Goal: Find specific page/section: Find specific page/section

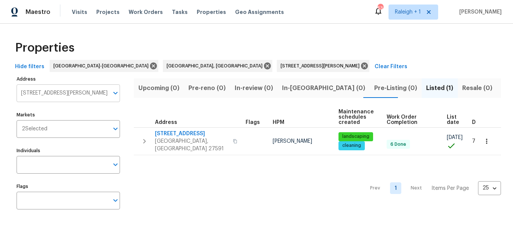
click at [50, 86] on input "404 Helleri Ct Wendell NC 27591" at bounding box center [63, 93] width 92 height 18
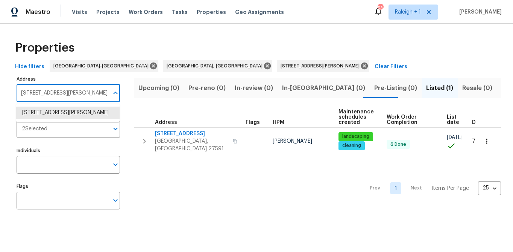
paste input "330 MacAllan Dr, Burlington, NC 27215"
type input "330 MacAllan Dr, Burlington, NC 27215"
click at [50, 115] on li "[STREET_ADDRESS]" at bounding box center [67, 112] width 103 height 12
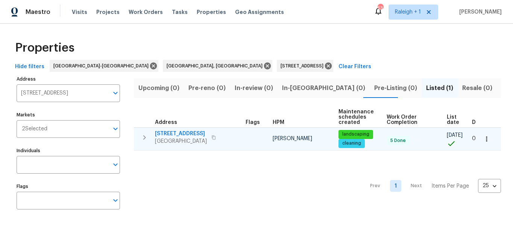
click at [174, 134] on span "330 MacAllan Dr" at bounding box center [181, 134] width 52 height 8
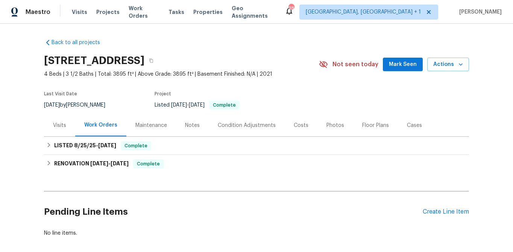
click at [60, 124] on div "Visits" at bounding box center [59, 125] width 13 height 8
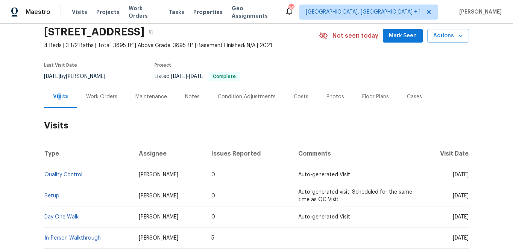
scroll to position [26, 0]
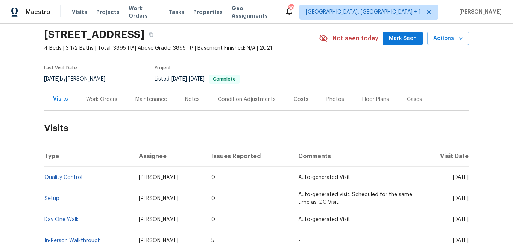
click at [331, 100] on div "Photos" at bounding box center [335, 100] width 18 height 8
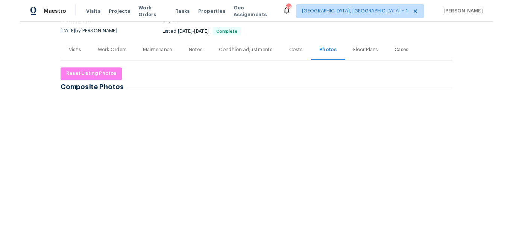
scroll to position [74, 0]
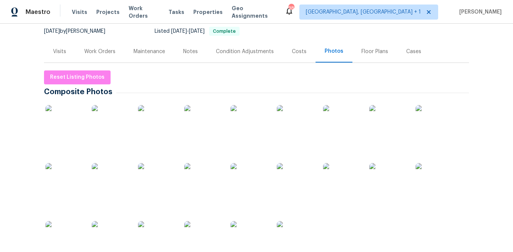
click at [64, 125] on img at bounding box center [65, 124] width 38 height 38
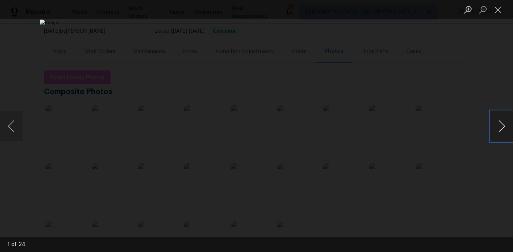
click at [499, 127] on button "Next image" at bounding box center [501, 126] width 23 height 30
click at [501, 126] on button "Next image" at bounding box center [501, 126] width 23 height 30
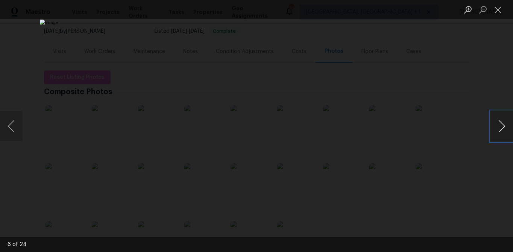
click at [501, 127] on button "Next image" at bounding box center [501, 126] width 23 height 30
click at [499, 128] on button "Next image" at bounding box center [501, 126] width 23 height 30
click at [501, 129] on button "Next image" at bounding box center [501, 126] width 23 height 30
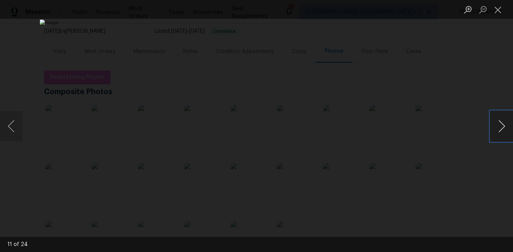
click at [501, 129] on button "Next image" at bounding box center [501, 126] width 23 height 30
click at [500, 129] on button "Next image" at bounding box center [501, 126] width 23 height 30
click at [503, 127] on button "Next image" at bounding box center [501, 126] width 23 height 30
click at [503, 126] on button "Next image" at bounding box center [501, 126] width 23 height 30
click at [13, 125] on button "Previous image" at bounding box center [11, 126] width 23 height 30
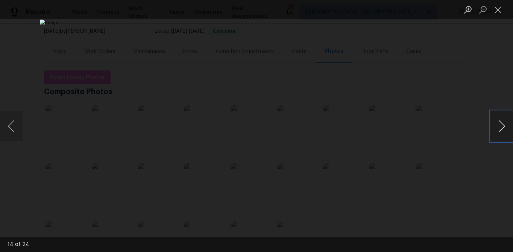
click at [503, 126] on button "Next image" at bounding box center [501, 126] width 23 height 30
click at [499, 127] on button "Next image" at bounding box center [501, 126] width 23 height 30
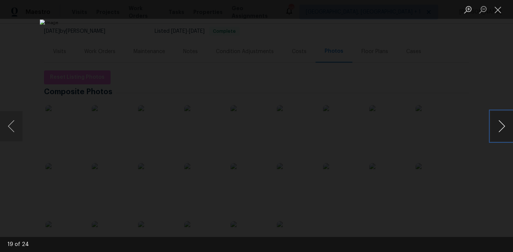
click at [499, 127] on button "Next image" at bounding box center [501, 126] width 23 height 30
click at [502, 126] on button "Next image" at bounding box center [501, 126] width 23 height 30
click at [498, 10] on button "Close lightbox" at bounding box center [497, 9] width 15 height 13
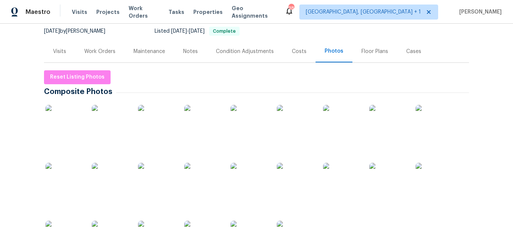
click at [55, 49] on div "Visits" at bounding box center [59, 52] width 13 height 8
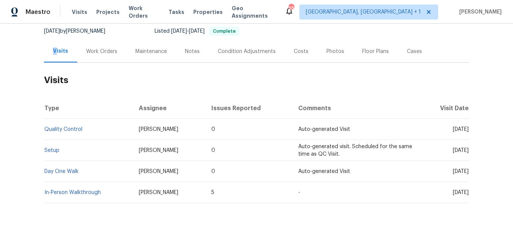
scroll to position [96, 0]
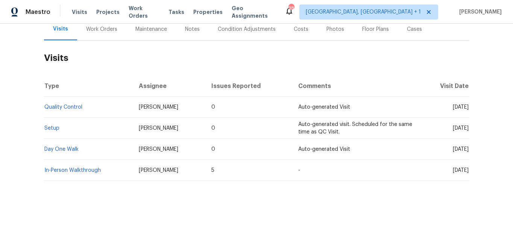
click at [294, 29] on div "Costs" at bounding box center [301, 30] width 15 height 8
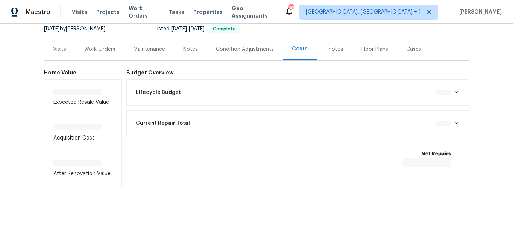
scroll to position [77, 0]
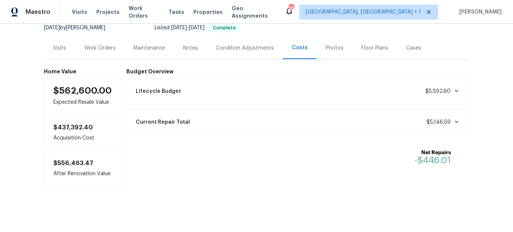
click at [243, 44] on div "Condition Adjustments" at bounding box center [245, 48] width 58 height 8
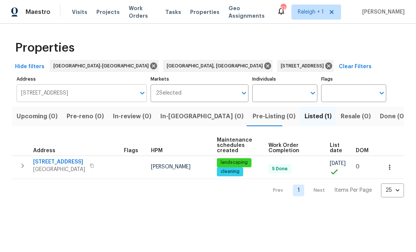
click at [68, 95] on input "[STREET_ADDRESS]" at bounding box center [76, 93] width 119 height 18
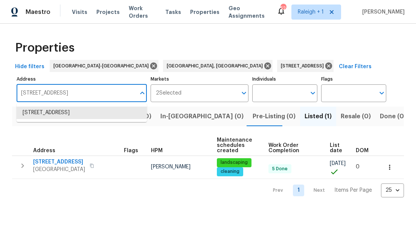
click at [68, 94] on input "[STREET_ADDRESS]" at bounding box center [76, 93] width 119 height 18
click at [68, 94] on input "330 MacAllan Dr Burlington NC 27215" at bounding box center [76, 93] width 119 height 18
click at [67, 96] on input "330 MacAllan Dr Burlington NC 27215" at bounding box center [76, 93] width 119 height 18
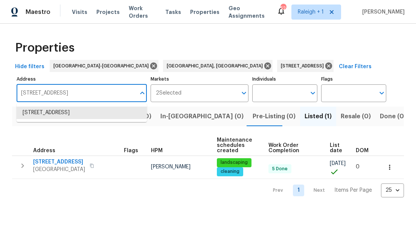
click at [67, 96] on input "330 MacAllan Dr Burlington NC 27215" at bounding box center [76, 93] width 119 height 18
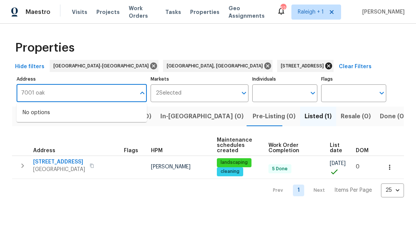
type input "7001 oak"
click at [325, 67] on icon at bounding box center [328, 65] width 7 height 7
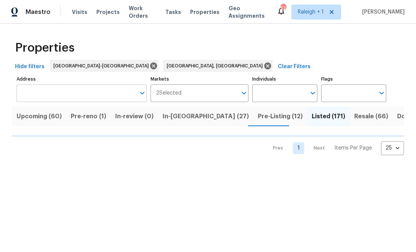
click at [36, 94] on input "Address" at bounding box center [76, 93] width 119 height 18
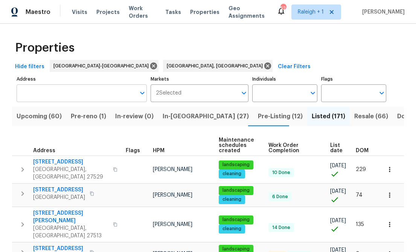
click at [56, 99] on input "Address" at bounding box center [76, 93] width 119 height 18
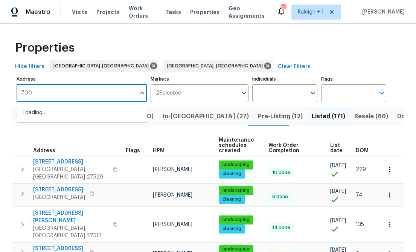
type input "7001"
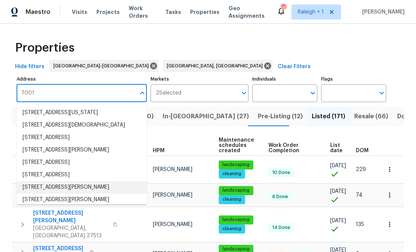
click at [49, 193] on li "7001 Oakridge Dr Lexington NC 27295" at bounding box center [82, 187] width 130 height 12
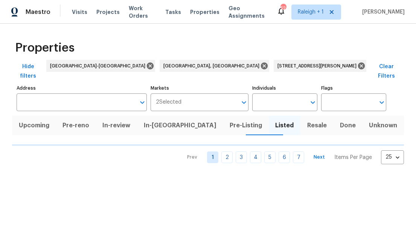
type input "7001 Oakridge Dr Lexington NC 27295"
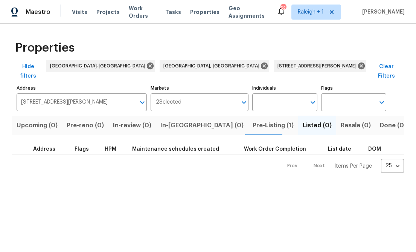
click at [252, 120] on span "Pre-Listing (1)" at bounding box center [272, 125] width 41 height 11
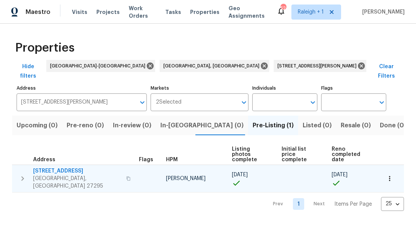
click at [47, 167] on span "7001 Oakridge Dr" at bounding box center [77, 171] width 88 height 8
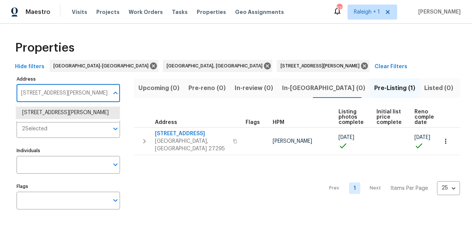
click at [63, 97] on input "7001 Oakridge Dr Lexington NC 27295" at bounding box center [63, 93] width 92 height 18
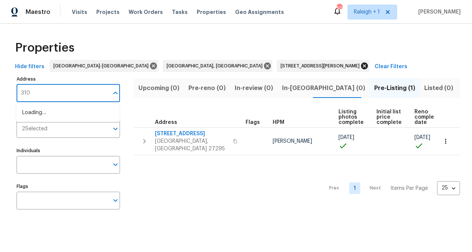
type input "310"
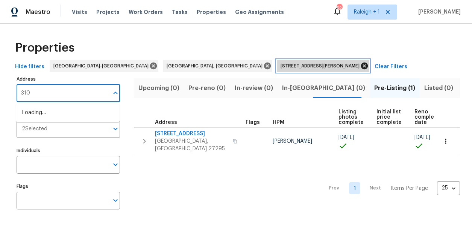
click at [360, 67] on icon at bounding box center [364, 66] width 8 height 8
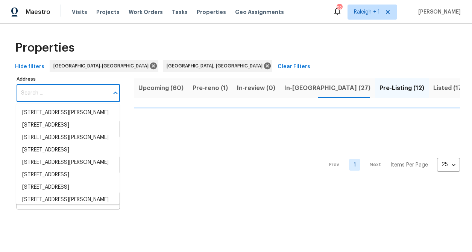
click at [43, 97] on input "Address" at bounding box center [63, 93] width 92 height 18
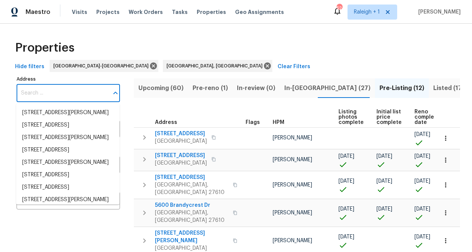
click at [42, 97] on input "Address" at bounding box center [63, 93] width 92 height 18
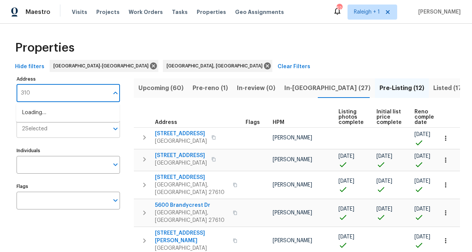
type input "310"
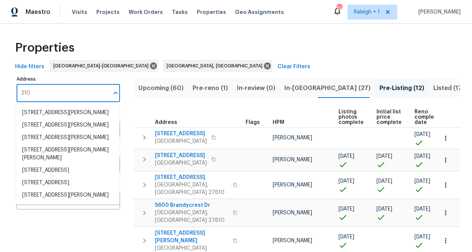
scroll to position [205, 0]
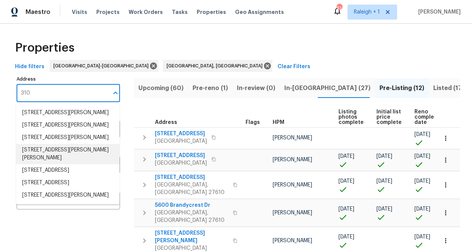
click at [48, 159] on li "310 Trimble Dr Elon NC 27244" at bounding box center [67, 154] width 103 height 20
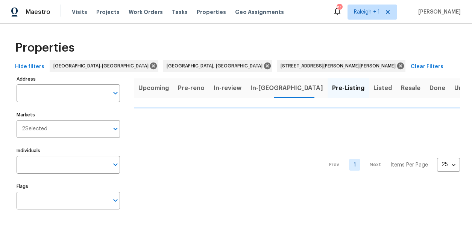
type input "310 Trimble Dr Elon NC 27244"
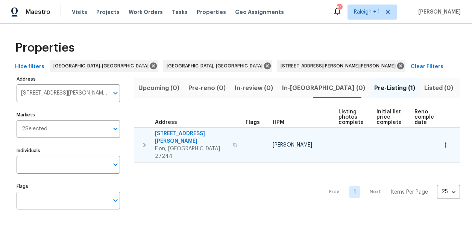
click at [168, 131] on span "310 Trimble Dr" at bounding box center [191, 137] width 73 height 15
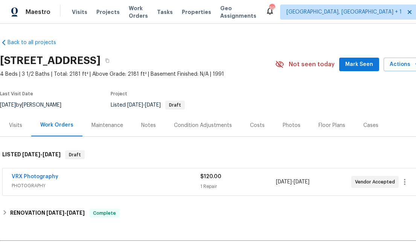
click at [14, 124] on div "Visits" at bounding box center [15, 125] width 13 height 8
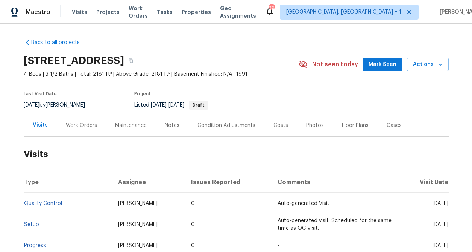
click at [312, 127] on div "Photos" at bounding box center [315, 125] width 18 height 8
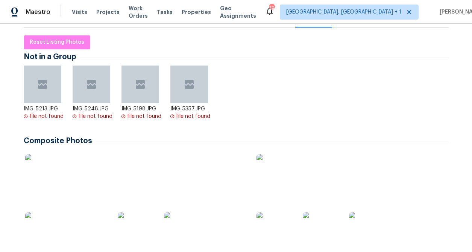
scroll to position [109, 0]
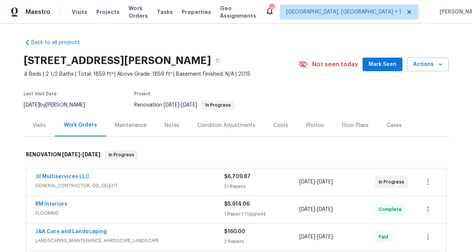
click at [39, 125] on div "Visits" at bounding box center [39, 125] width 13 height 8
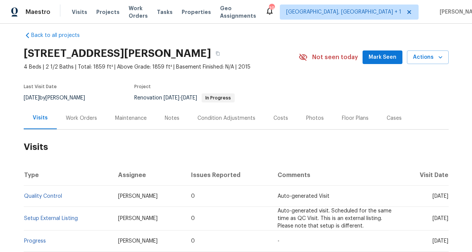
scroll to position [11, 0]
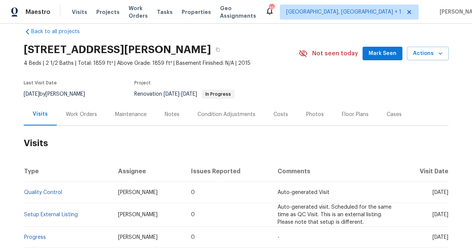
click at [278, 115] on div "Costs" at bounding box center [280, 115] width 15 height 8
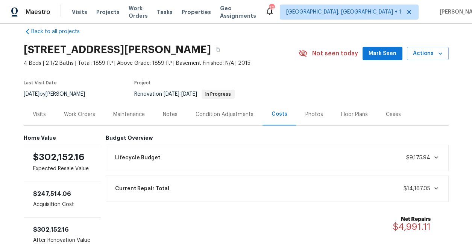
click at [308, 113] on div "Photos" at bounding box center [314, 115] width 18 height 8
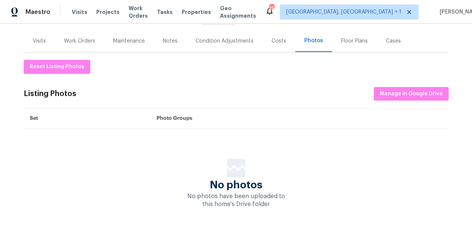
scroll to position [85, 0]
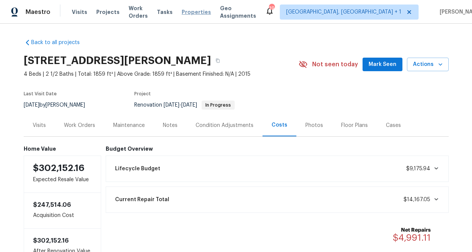
drag, startPoint x: 197, startPoint y: 12, endPoint x: 201, endPoint y: 14, distance: 4.7
click at [197, 10] on span "Properties" at bounding box center [196, 12] width 29 height 8
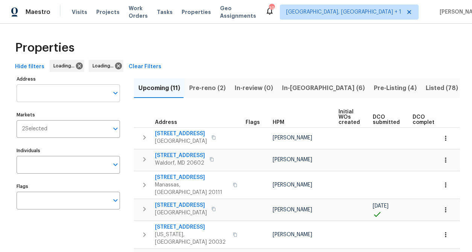
click at [55, 93] on input "text" at bounding box center [63, 93] width 92 height 18
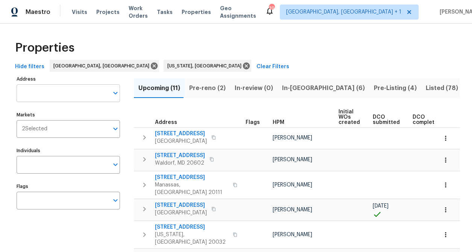
click at [55, 93] on input "Address" at bounding box center [63, 93] width 92 height 18
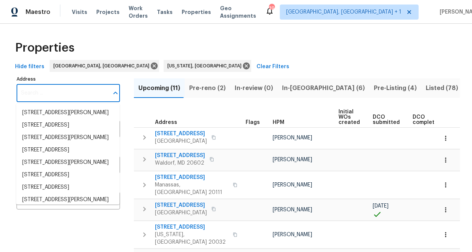
paste input "125 River Hills Dr"
type input "125 River Hills Dr"
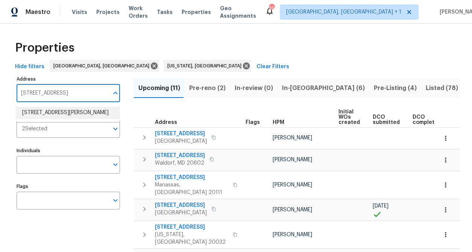
click at [50, 114] on li "125 River Hills Dr Clayton NC 27527" at bounding box center [67, 112] width 103 height 12
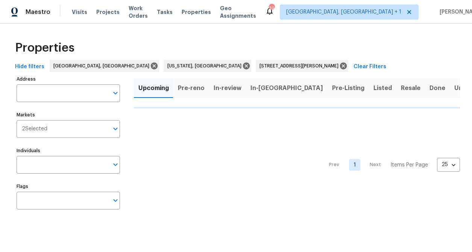
type input "125 River Hills Dr Clayton NC 27527"
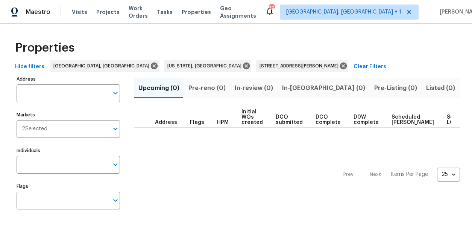
type input "125 River Hills Dr Clayton NC 27527"
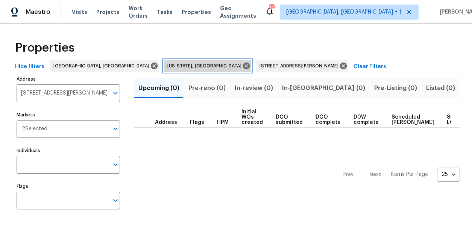
click at [243, 65] on icon at bounding box center [246, 65] width 7 height 7
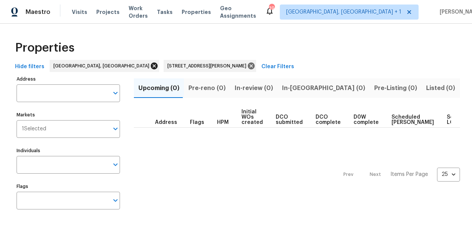
type input "125 River Hills Dr Clayton NC 27527"
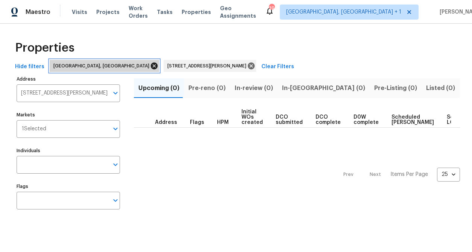
click at [151, 66] on icon at bounding box center [154, 65] width 7 height 7
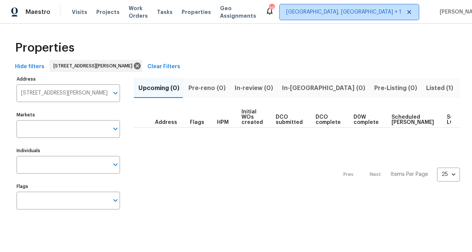
click at [363, 11] on span "Richmond, VA + 1" at bounding box center [343, 12] width 115 height 8
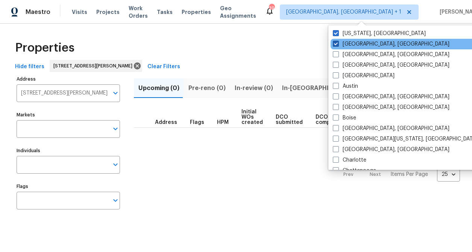
click at [338, 44] on span at bounding box center [336, 44] width 6 height 6
click at [338, 44] on input "Richmond, VA" at bounding box center [335, 42] width 5 height 5
checkbox input "false"
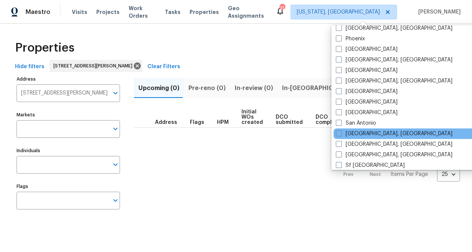
scroll to position [455, 0]
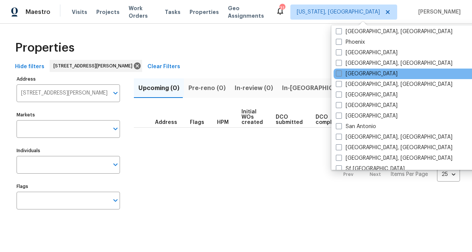
click at [346, 74] on label "Raleigh" at bounding box center [367, 74] width 62 height 8
click at [341, 74] on input "Raleigh" at bounding box center [338, 72] width 5 height 5
checkbox input "true"
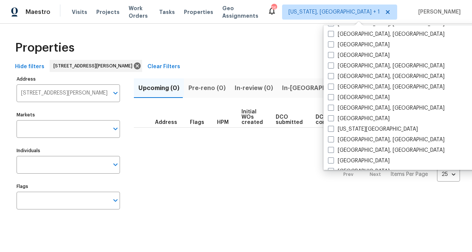
scroll to position [194, 0]
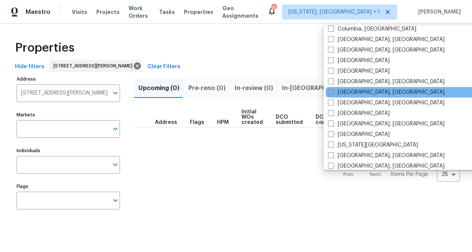
click at [346, 93] on label "Greensboro, NC" at bounding box center [386, 92] width 117 height 8
click at [333, 93] on input "Greensboro, NC" at bounding box center [330, 90] width 5 height 5
checkbox input "true"
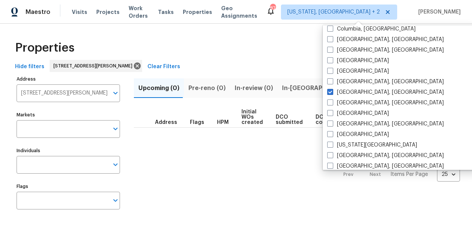
click at [259, 51] on div "Properties" at bounding box center [236, 48] width 448 height 24
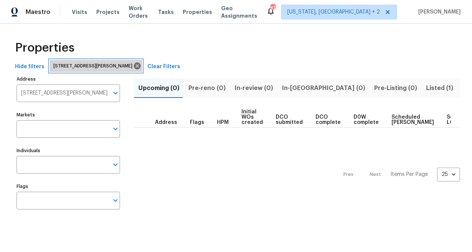
click at [133, 66] on icon at bounding box center [137, 66] width 8 height 8
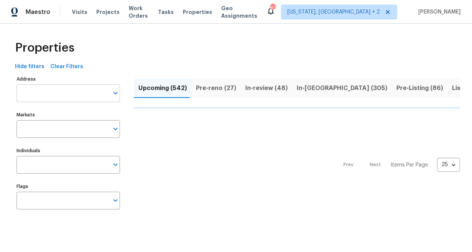
click at [56, 96] on input "Address" at bounding box center [63, 93] width 92 height 18
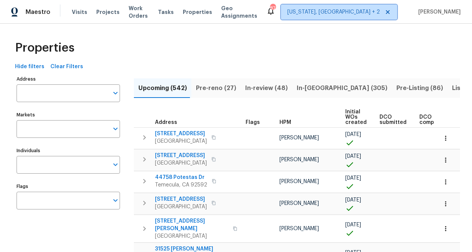
click at [345, 10] on span "Washington, DC + 2" at bounding box center [333, 12] width 93 height 8
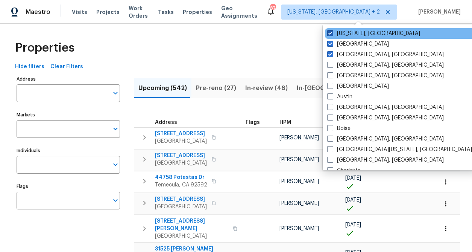
click at [329, 35] on span at bounding box center [330, 33] width 6 height 6
click at [329, 35] on input "Washington, DC" at bounding box center [329, 32] width 5 height 5
checkbox input "false"
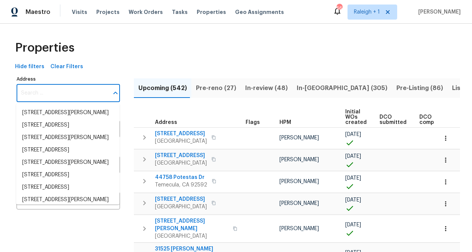
drag, startPoint x: 67, startPoint y: 92, endPoint x: 56, endPoint y: 97, distance: 11.8
click at [67, 92] on input "Address" at bounding box center [63, 93] width 92 height 18
paste input "125 River Hills Dr"
type input "125 River Hills Dr"
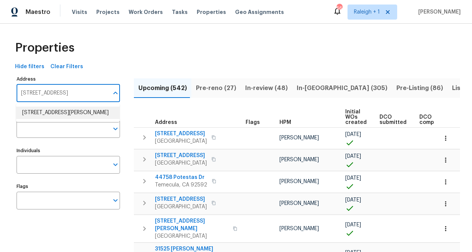
click at [49, 113] on li "125 River Hills Dr Clayton NC 27527" at bounding box center [67, 112] width 103 height 12
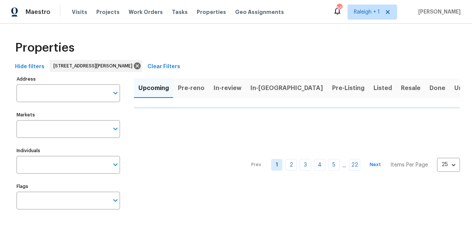
type input "125 River Hills Dr Clayton NC 27527"
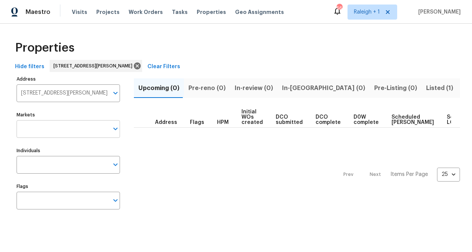
click at [60, 128] on input "Markets" at bounding box center [63, 129] width 92 height 18
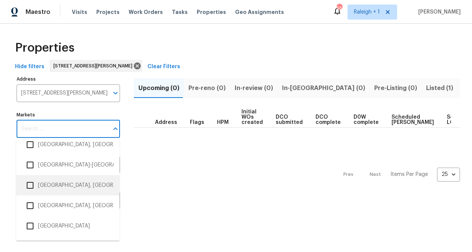
scroll to position [1245, 0]
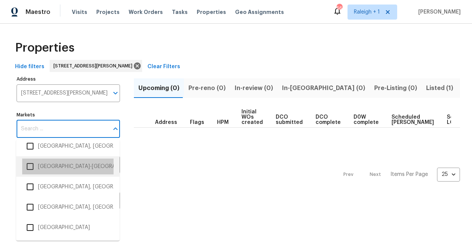
click at [50, 167] on li "Raleigh-Durham" at bounding box center [67, 166] width 91 height 16
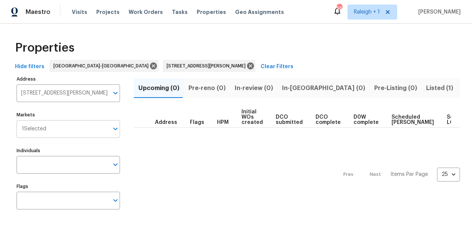
click at [85, 126] on input "Markets" at bounding box center [77, 129] width 62 height 18
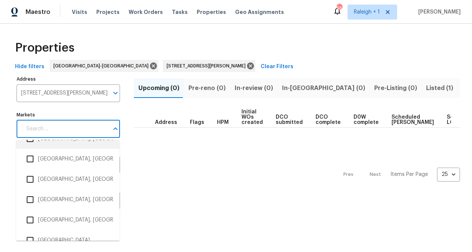
scroll to position [546, 0]
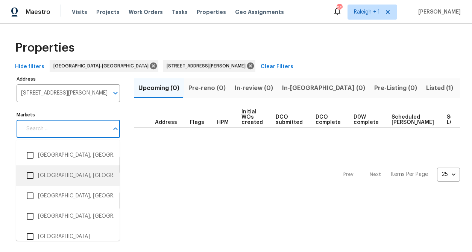
click at [58, 173] on li "Greensboro, NC" at bounding box center [67, 175] width 91 height 16
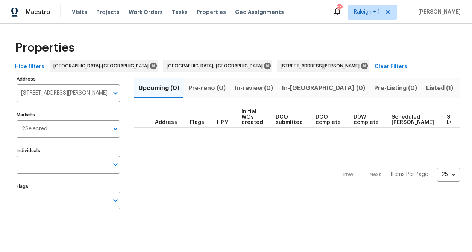
click at [426, 87] on span "Listed (1)" at bounding box center [439, 88] width 27 height 11
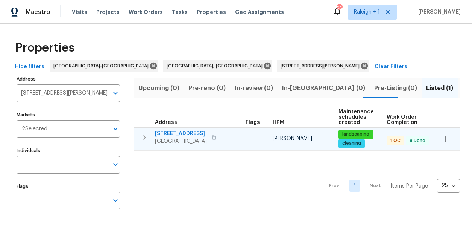
click at [172, 130] on span "125 River Hills Dr" at bounding box center [181, 134] width 52 height 8
click at [164, 133] on span "125 River Hills Dr" at bounding box center [181, 134] width 52 height 8
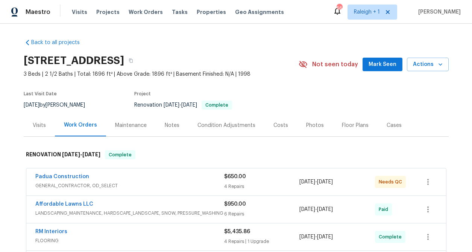
click at [35, 125] on div "Visits" at bounding box center [39, 125] width 13 height 8
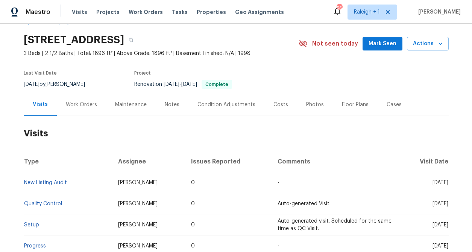
scroll to position [25, 0]
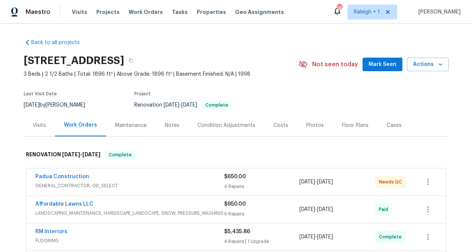
click at [41, 126] on div "Visits" at bounding box center [39, 125] width 13 height 8
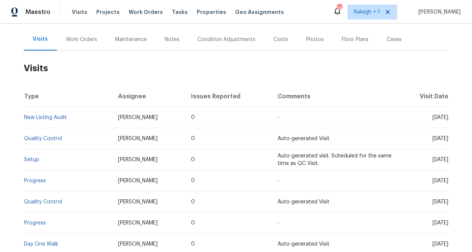
scroll to position [86, 0]
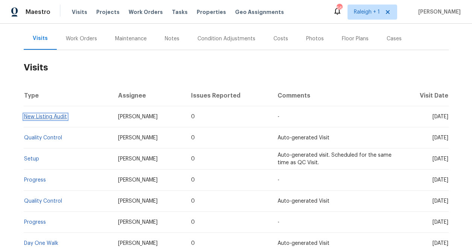
click at [44, 118] on link "New Listing Audit" at bounding box center [45, 116] width 43 height 5
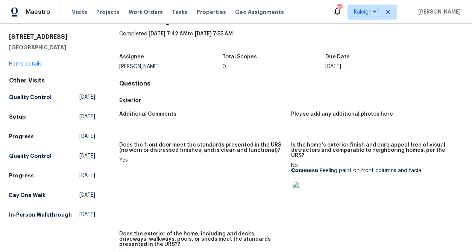
scroll to position [23, 0]
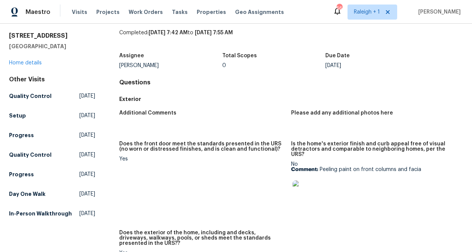
click at [304, 191] on img at bounding box center [305, 192] width 24 height 24
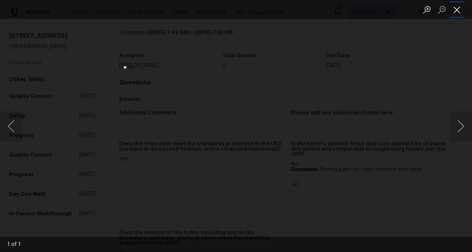
click at [461, 10] on button "Close lightbox" at bounding box center [456, 9] width 15 height 13
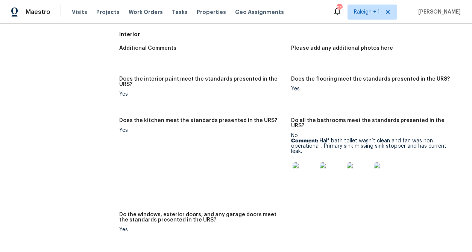
scroll to position [0, 0]
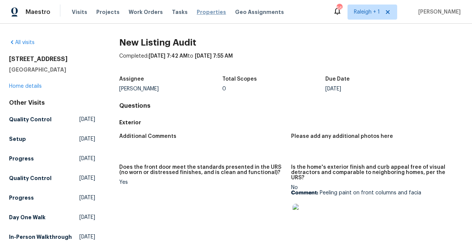
click at [197, 14] on span "Properties" at bounding box center [211, 12] width 29 height 8
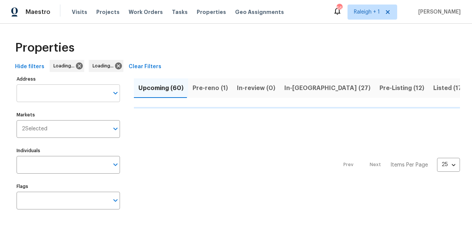
click at [53, 93] on input "Address" at bounding box center [63, 93] width 92 height 18
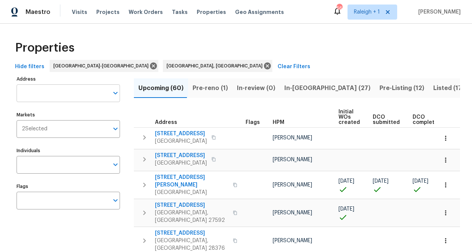
click at [52, 93] on input "Address" at bounding box center [63, 93] width 92 height 18
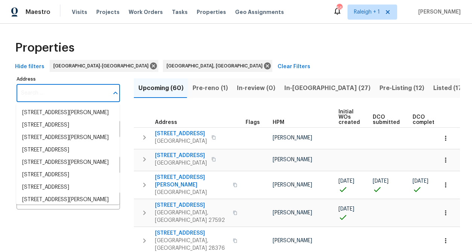
paste input "[STREET_ADDRESS]"
type input "[STREET_ADDRESS]"
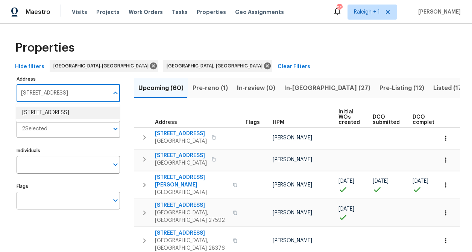
click at [50, 111] on li "210 Clearwater Ct Clayton NC 27520" at bounding box center [67, 112] width 103 height 12
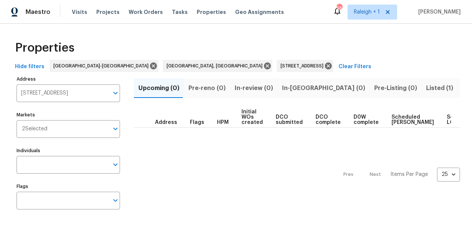
click at [426, 88] on span "Listed (1)" at bounding box center [439, 88] width 27 height 11
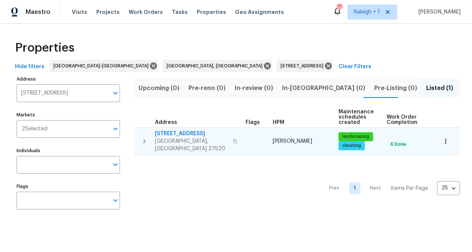
click at [166, 133] on span "[STREET_ADDRESS]" at bounding box center [191, 134] width 73 height 8
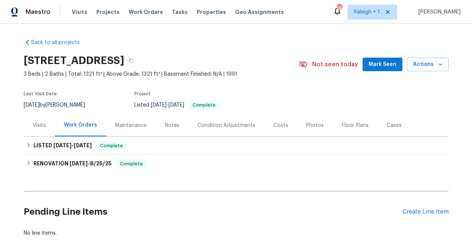
click at [37, 128] on div "Visits" at bounding box center [39, 125] width 13 height 8
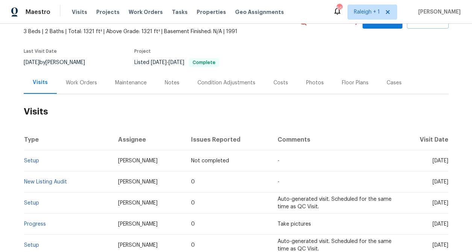
scroll to position [43, 0]
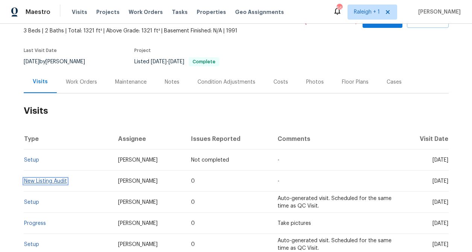
click at [49, 183] on link "New Listing Audit" at bounding box center [45, 180] width 43 height 5
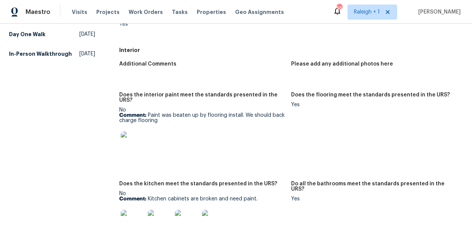
scroll to position [210, 0]
